Goal: Understand process/instructions

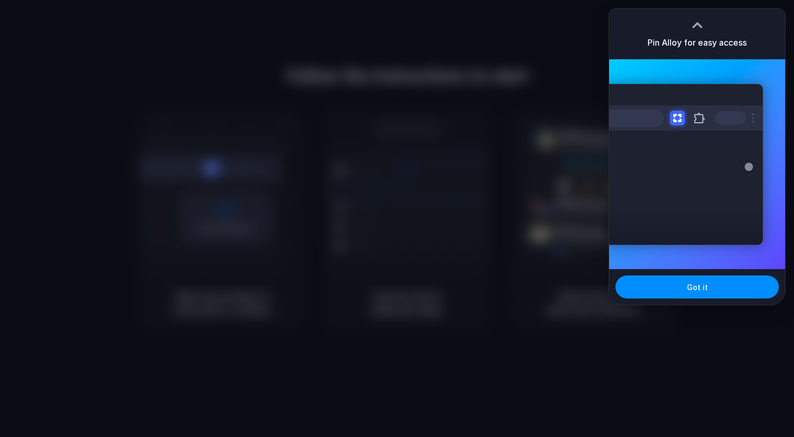
click at [474, 123] on div at bounding box center [397, 218] width 794 height 437
click at [689, 287] on span "Got it" at bounding box center [697, 287] width 21 height 11
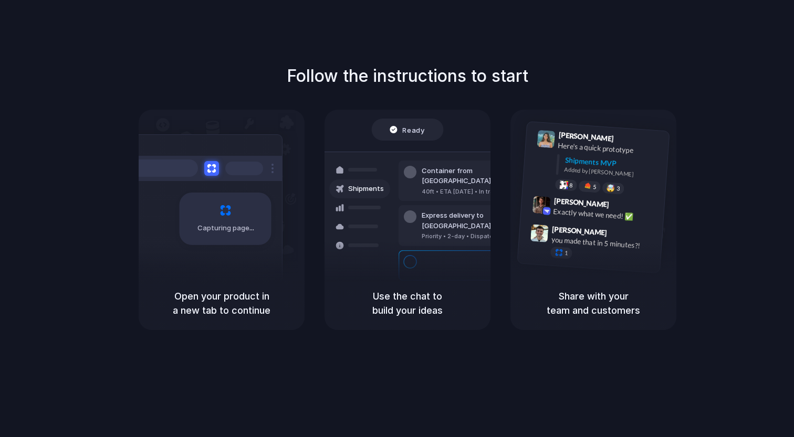
click at [536, 61] on div "Follow the instructions to start Capturing page Open your product in a new tab …" at bounding box center [407, 229] width 815 height 458
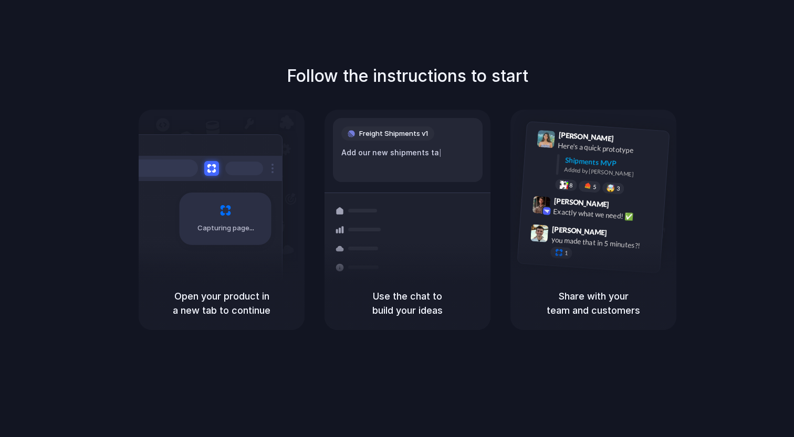
click at [441, 57] on div "Follow the instructions to start Capturing page Open your product in a new tab …" at bounding box center [407, 229] width 815 height 458
